Goal: Book appointment/travel/reservation

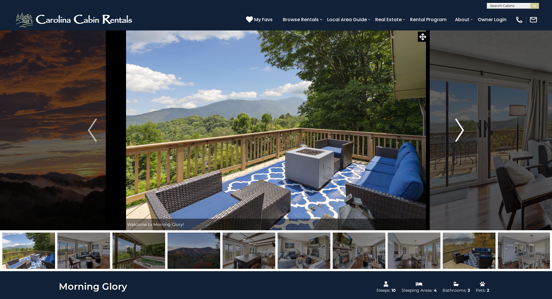
click at [460, 132] on img "Next" at bounding box center [459, 130] width 9 height 23
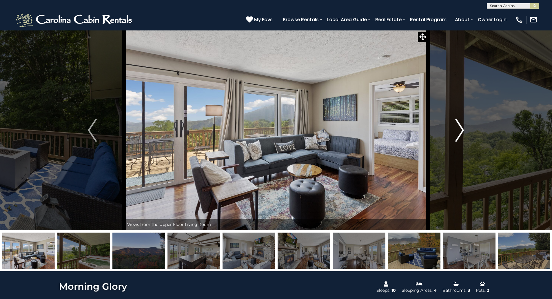
click at [460, 132] on img "Next" at bounding box center [459, 130] width 9 height 23
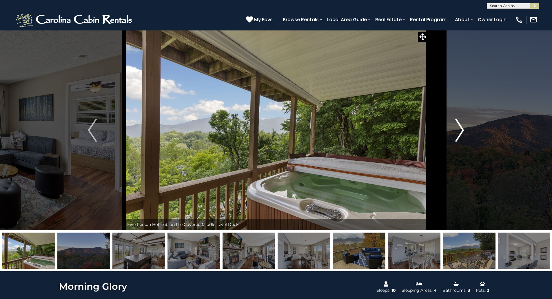
click at [460, 132] on img "Next" at bounding box center [459, 130] width 9 height 23
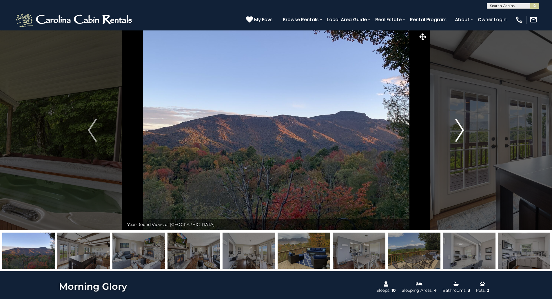
click at [460, 132] on img "Next" at bounding box center [459, 130] width 9 height 23
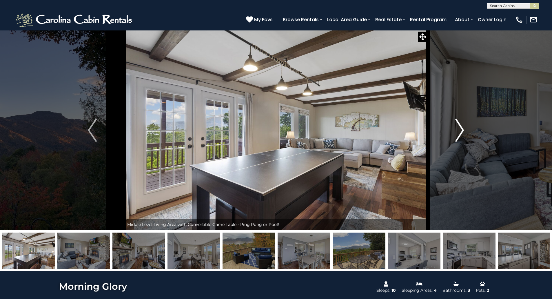
click at [460, 132] on img "Next" at bounding box center [459, 130] width 9 height 23
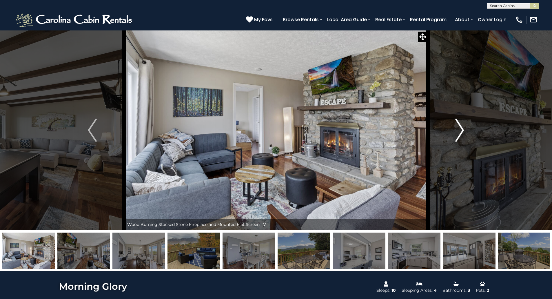
click at [460, 132] on img "Next" at bounding box center [459, 130] width 9 height 23
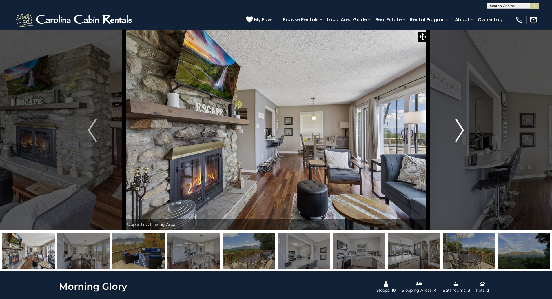
click at [460, 132] on img "Next" at bounding box center [459, 130] width 9 height 23
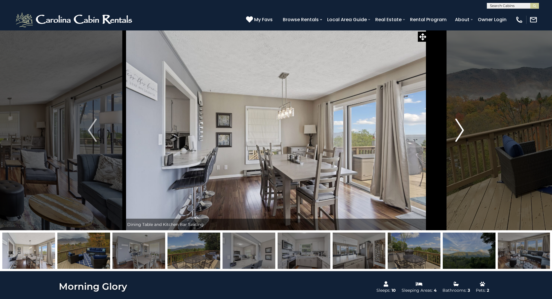
click at [460, 132] on img "Next" at bounding box center [459, 130] width 9 height 23
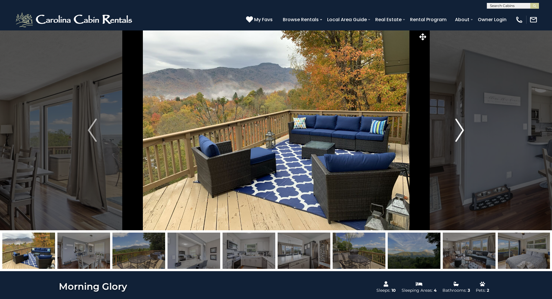
click at [460, 132] on img "Next" at bounding box center [459, 130] width 9 height 23
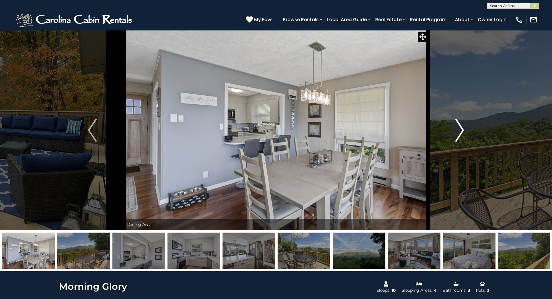
click at [460, 132] on img "Next" at bounding box center [459, 130] width 9 height 23
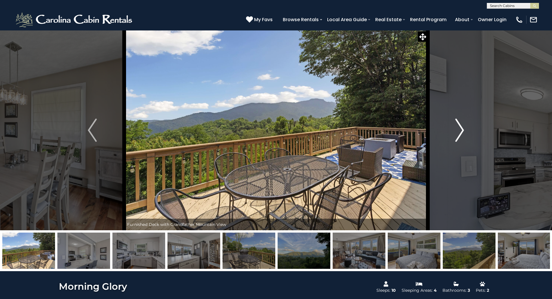
click at [460, 132] on img "Next" at bounding box center [459, 130] width 9 height 23
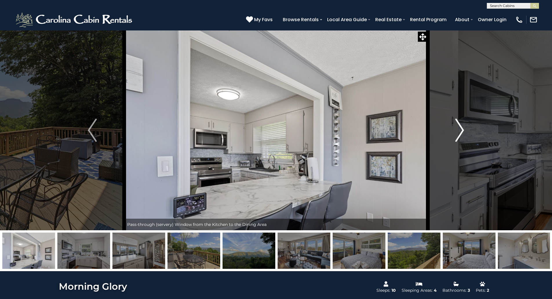
click at [460, 132] on img "Next" at bounding box center [459, 130] width 9 height 23
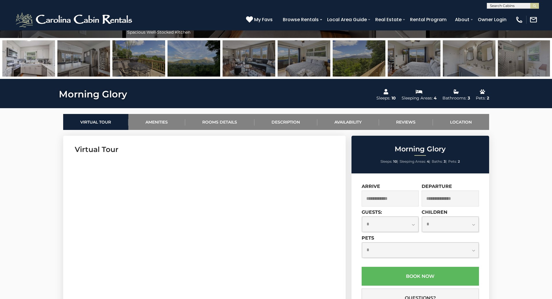
scroll to position [203, 0]
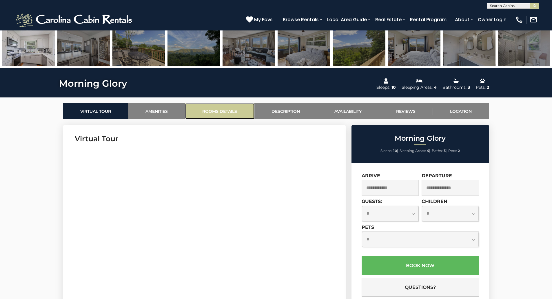
click at [237, 111] on link "Rooms Details" at bounding box center [219, 111] width 69 height 16
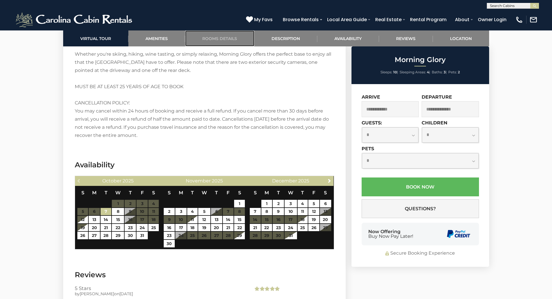
scroll to position [1000, 0]
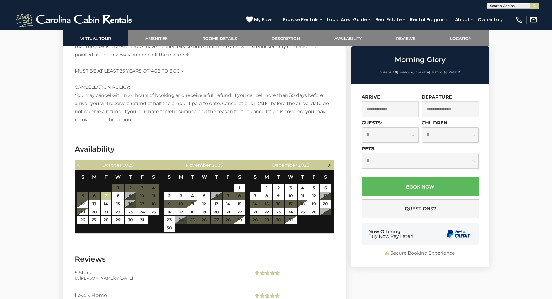
click at [328, 163] on span "Next" at bounding box center [329, 165] width 5 height 5
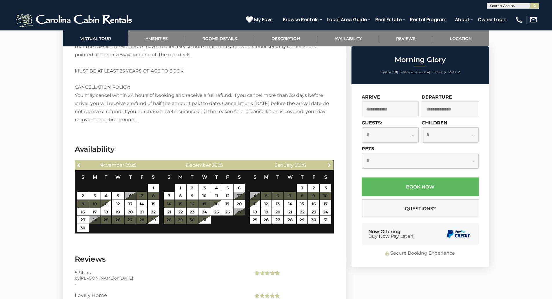
click at [328, 163] on span "Next" at bounding box center [329, 165] width 5 height 5
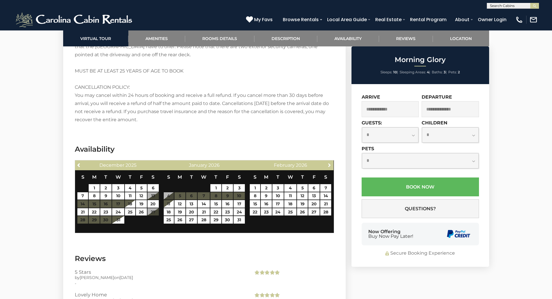
click at [328, 163] on span "Next" at bounding box center [329, 165] width 5 height 5
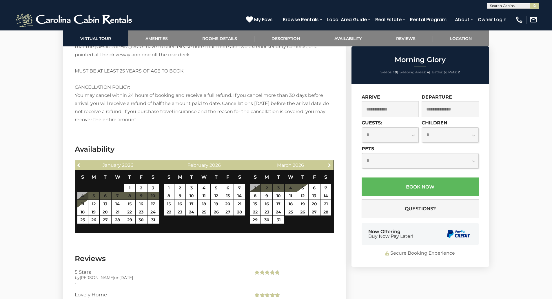
click at [328, 163] on span "Next" at bounding box center [329, 165] width 5 height 5
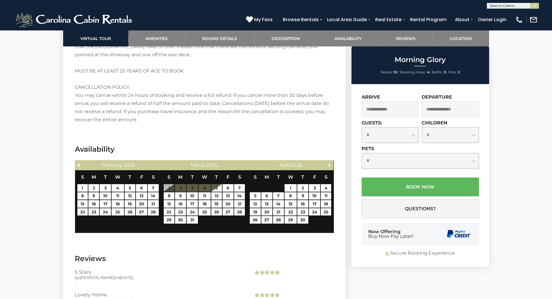
click at [328, 163] on span "Next" at bounding box center [329, 165] width 5 height 5
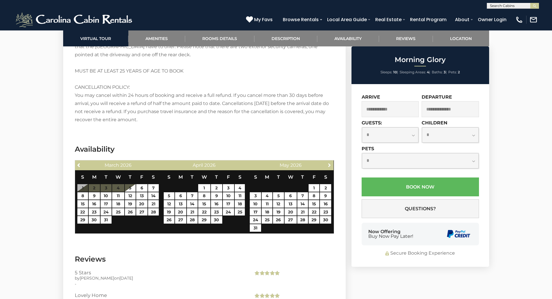
click at [328, 163] on span "Next" at bounding box center [329, 165] width 5 height 5
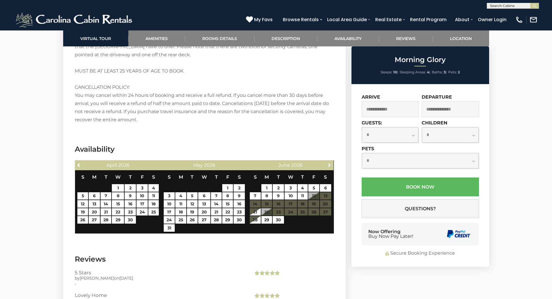
click at [328, 163] on span "Next" at bounding box center [329, 165] width 5 height 5
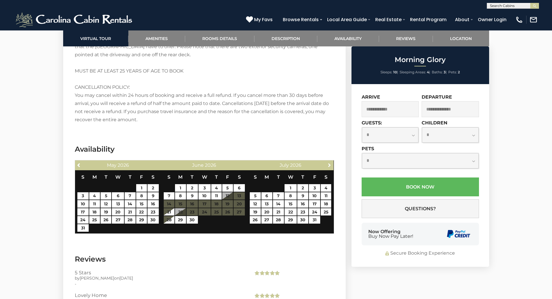
click at [328, 163] on span "Next" at bounding box center [329, 165] width 5 height 5
